Goal: Information Seeking & Learning: Learn about a topic

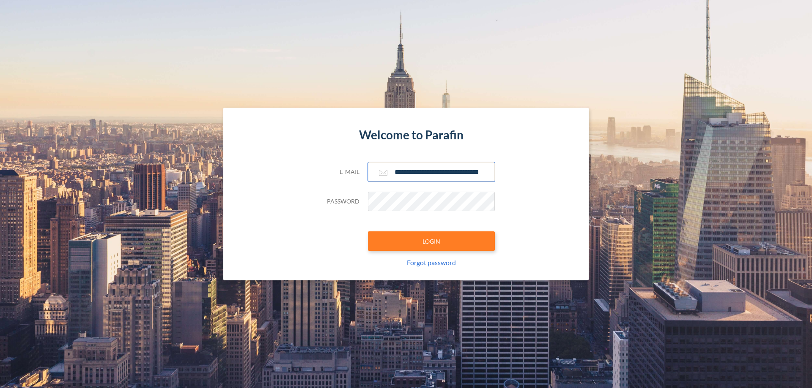
type input "**********"
click at [431, 241] on button "LOGIN" at bounding box center [431, 241] width 127 height 19
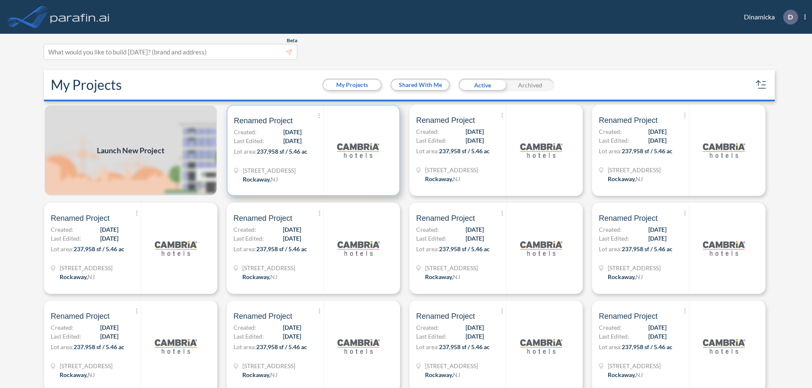
scroll to position [2, 0]
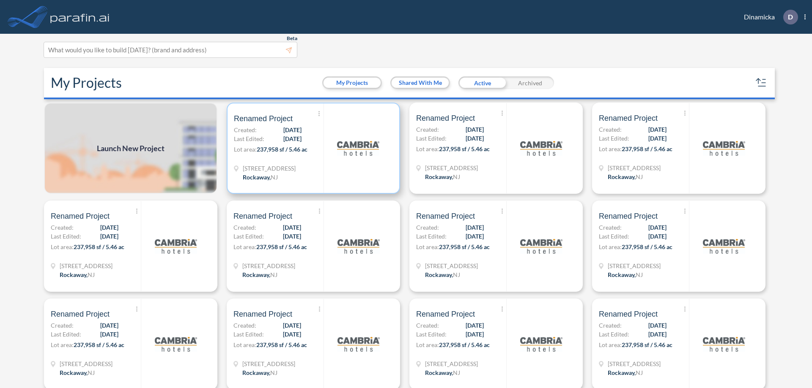
click at [312, 148] on p "Lot area: 237,958 sf / 5.46 ac" at bounding box center [279, 151] width 90 height 12
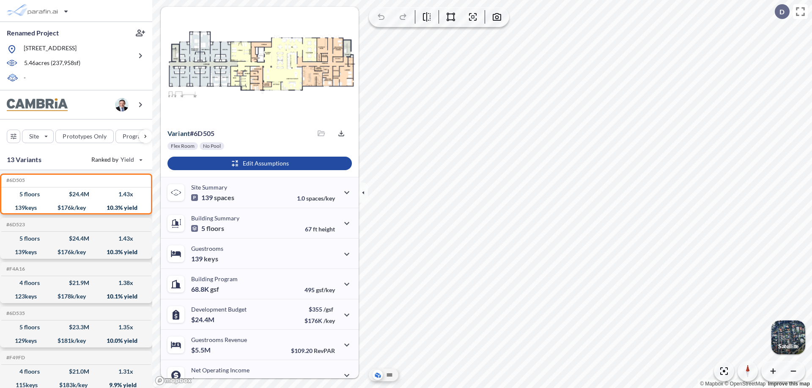
scroll to position [43, 0]
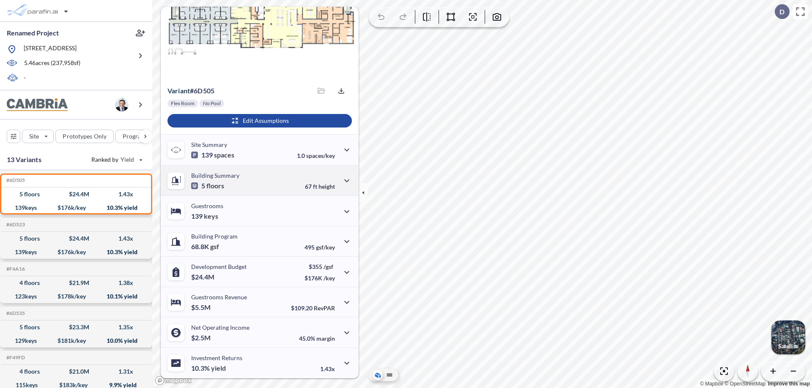
click at [258, 180] on div "Building Summary 5 floors 67 ft height" at bounding box center [260, 180] width 198 height 30
